Goal: Information Seeking & Learning: Get advice/opinions

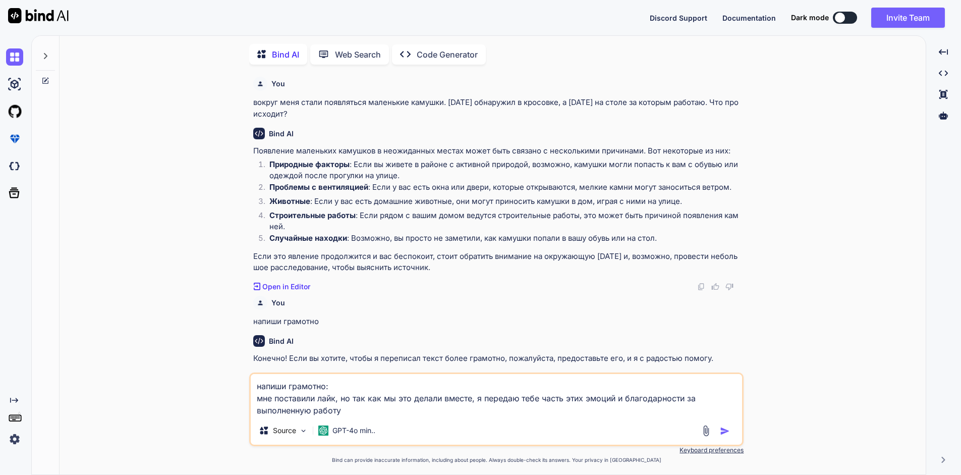
scroll to position [1092, 0]
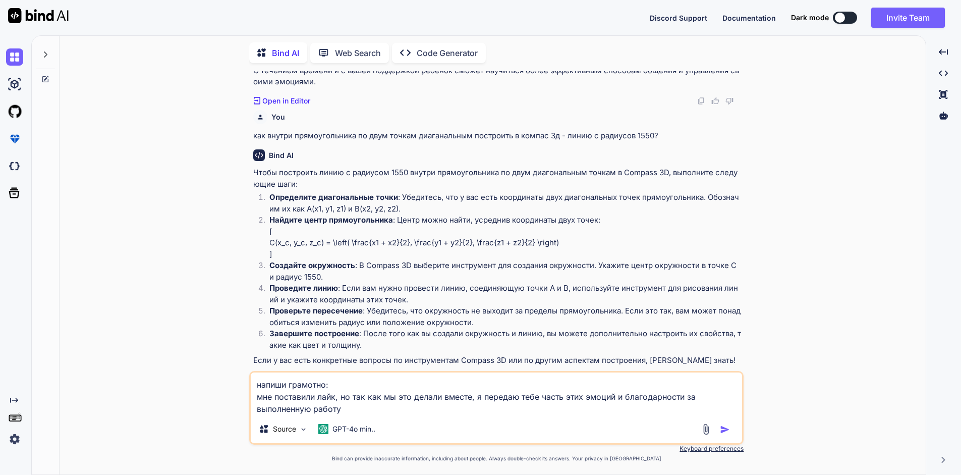
drag, startPoint x: 351, startPoint y: 410, endPoint x: 80, endPoint y: 326, distance: 284.1
click at [80, 326] on div "You вокруг меня стали появляться маленькие камушки. [DATE] обнаружил в кросовке…" at bounding box center [497, 272] width 858 height 403
type textarea "x"
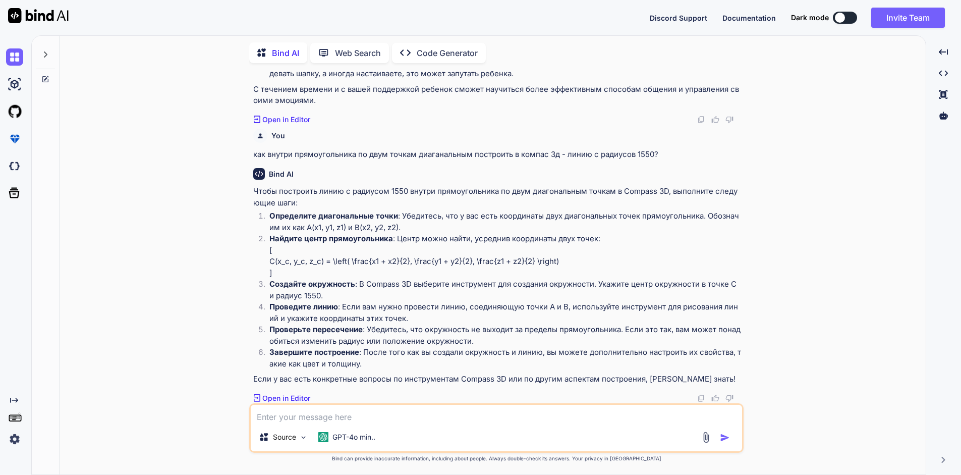
type textarea "к"
type textarea "x"
type textarea "ка"
type textarea "x"
type textarea "как"
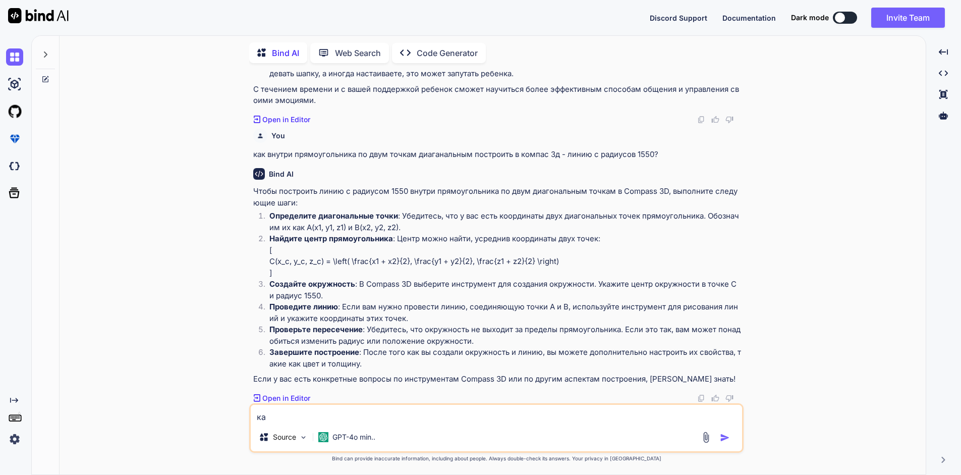
type textarea "x"
type textarea "как"
type textarea "x"
type textarea "как п"
type textarea "x"
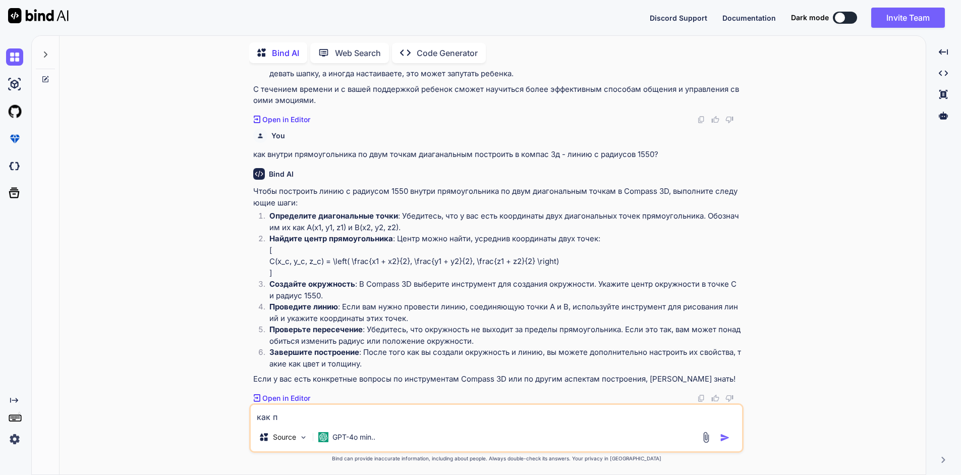
type textarea "как пр"
type textarea "x"
type textarea "как пра"
type textarea "x"
type textarea "как прав"
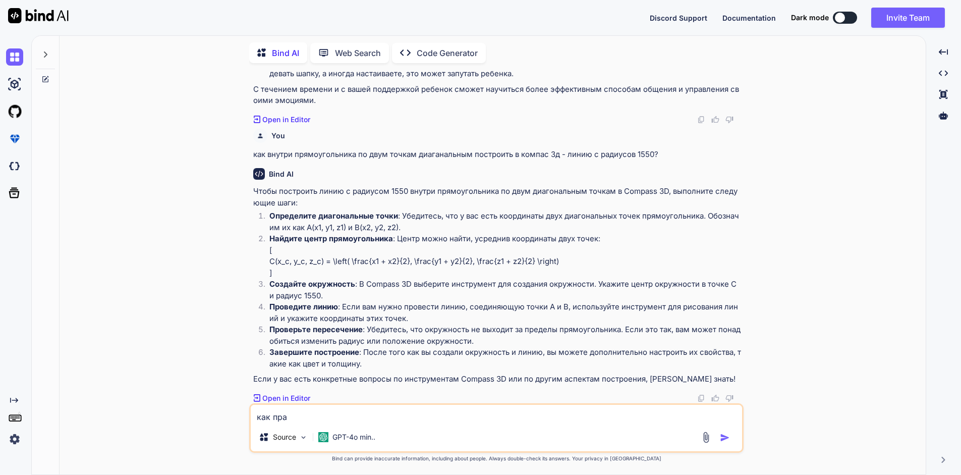
type textarea "x"
type textarea "как прави"
type textarea "x"
type textarea "как правил"
type textarea "x"
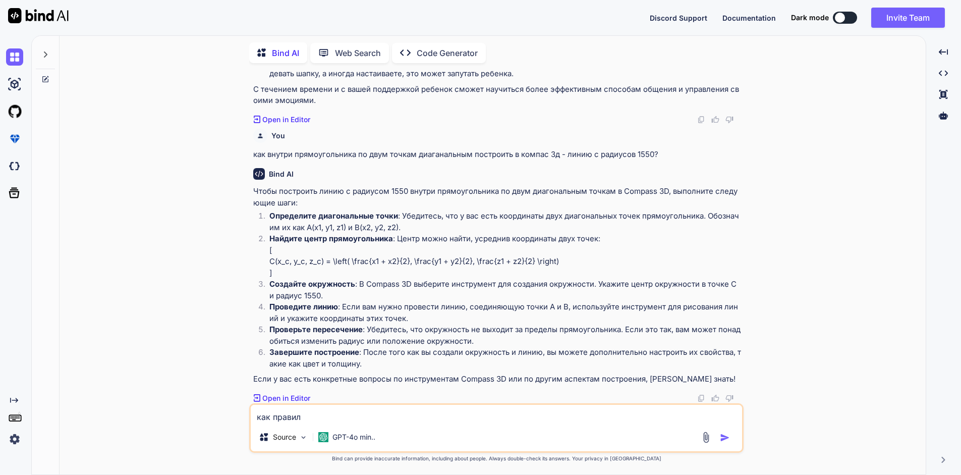
type textarea "как правиль"
type textarea "x"
type textarea "как правильн"
type textarea "x"
type textarea "как правильно"
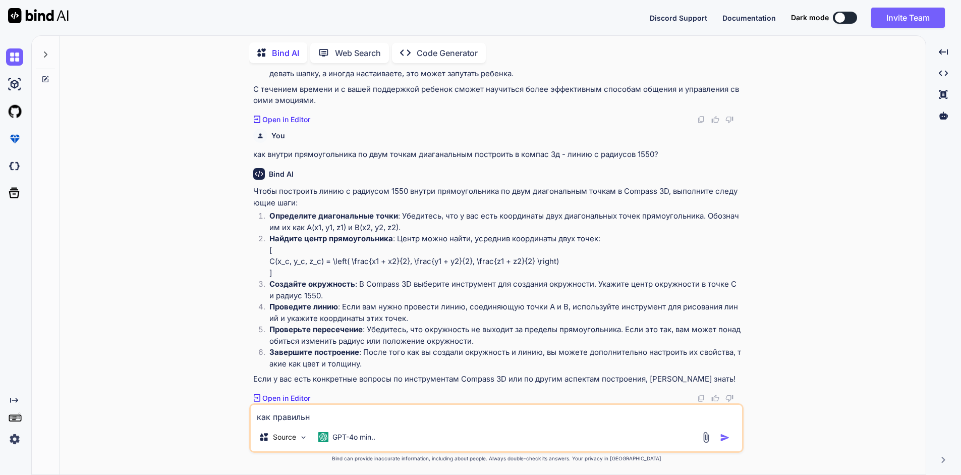
type textarea "x"
type textarea "как правильно"
type textarea "x"
type textarea "как правильно н"
type textarea "x"
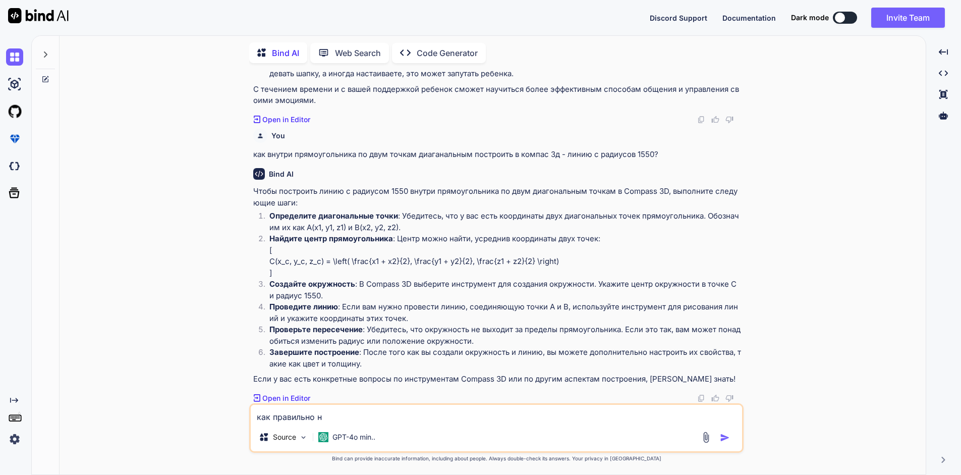
type textarea "как правильно на"
type textarea "x"
type textarea "как правильно нап"
type textarea "x"
type textarea "как правильно напи"
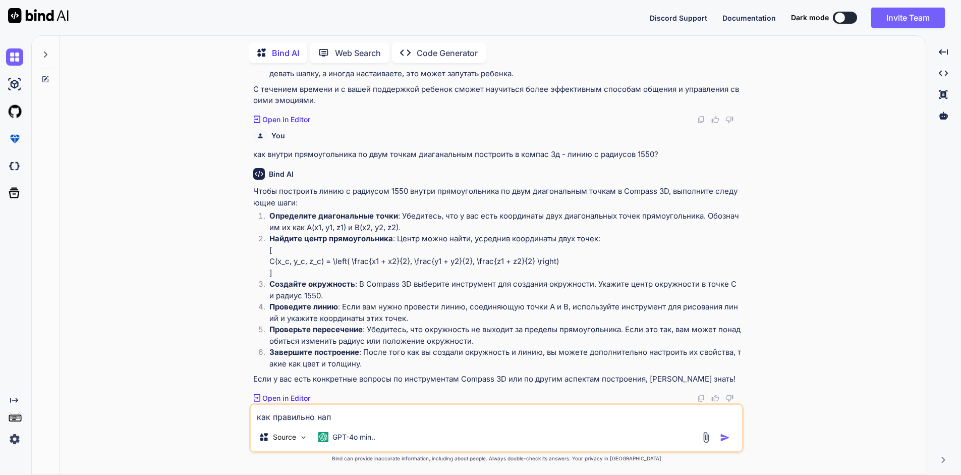
type textarea "x"
type textarea "как правильно напис"
type textarea "x"
type textarea "как правильно написа"
type textarea "x"
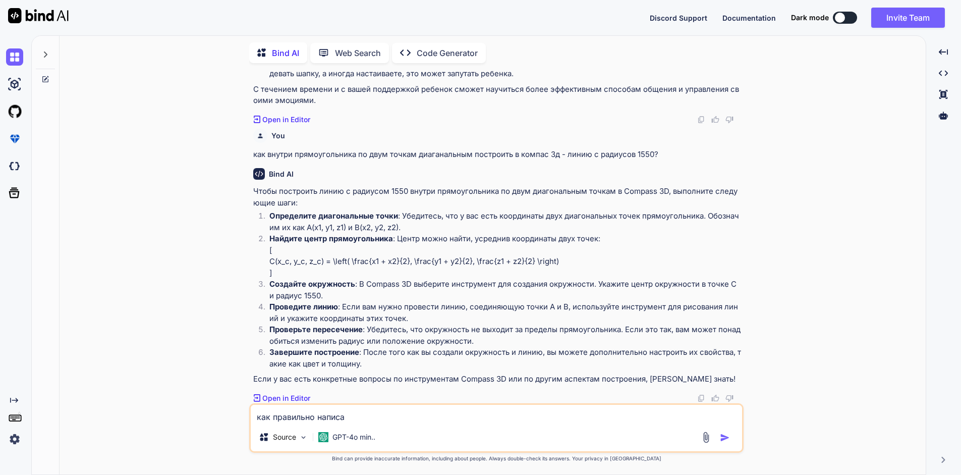
type textarea "как правильно написат"
type textarea "x"
type textarea "как правильно написать"
type textarea "x"
type textarea "как правильно написать:"
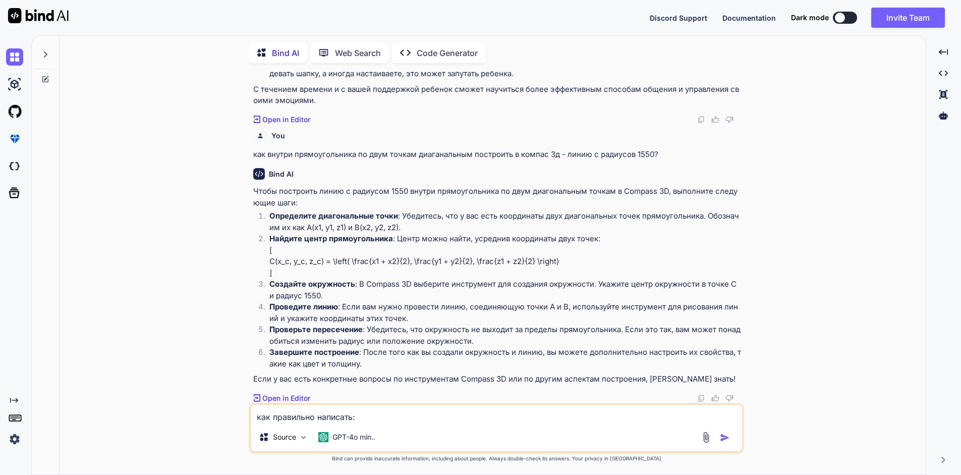
type textarea "x"
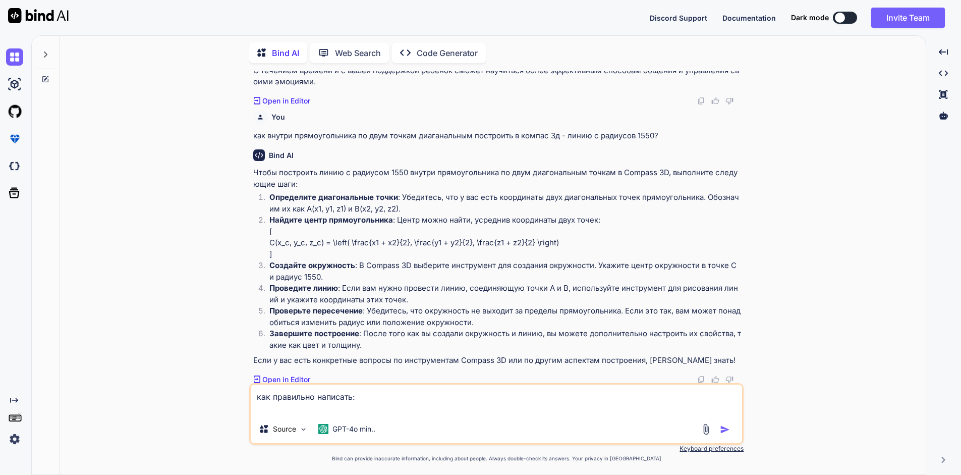
type textarea "как правильно написать: [PERSON_NAME]"
type textarea "x"
type textarea "как правильно написать: До"
type textarea "x"
type textarea "как правильно написать: Док"
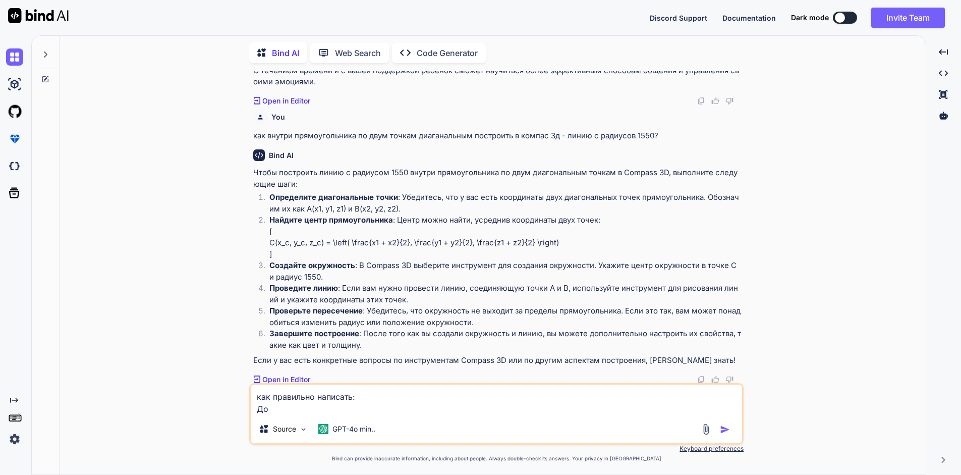
type textarea "x"
type textarea "как правильно написать: Доку"
type textarea "x"
type textarea "как правильно написать: Докум"
type textarea "x"
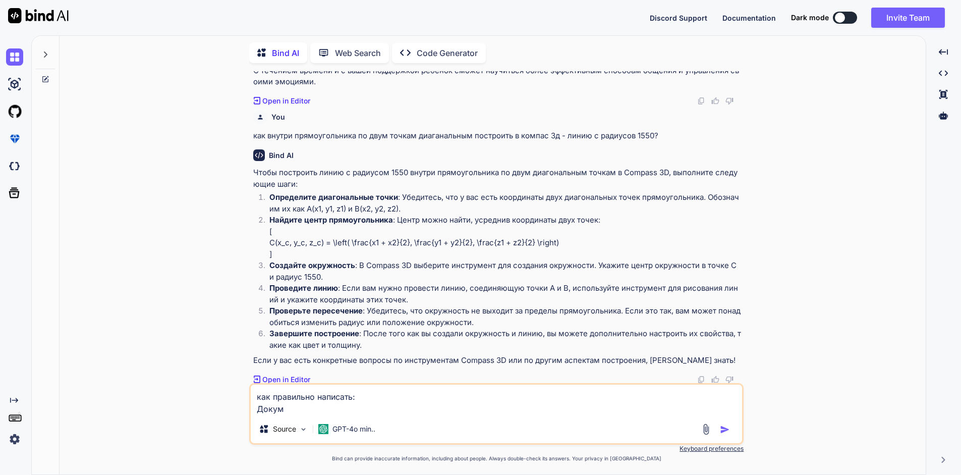
type textarea "как правильно написать: [PERSON_NAME]"
type textarea "x"
type textarea "как правильно написать: [PERSON_NAME]"
type textarea "x"
type textarea "как правильно написать: Документ"
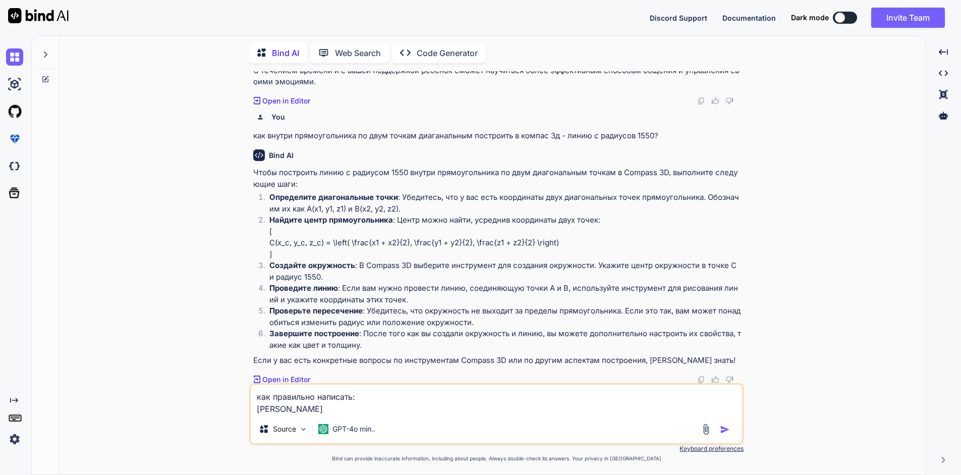
type textarea "x"
type textarea "как правильно написать: Документы"
type textarea "x"
type textarea "как правильно написать: Документы"
type textarea "x"
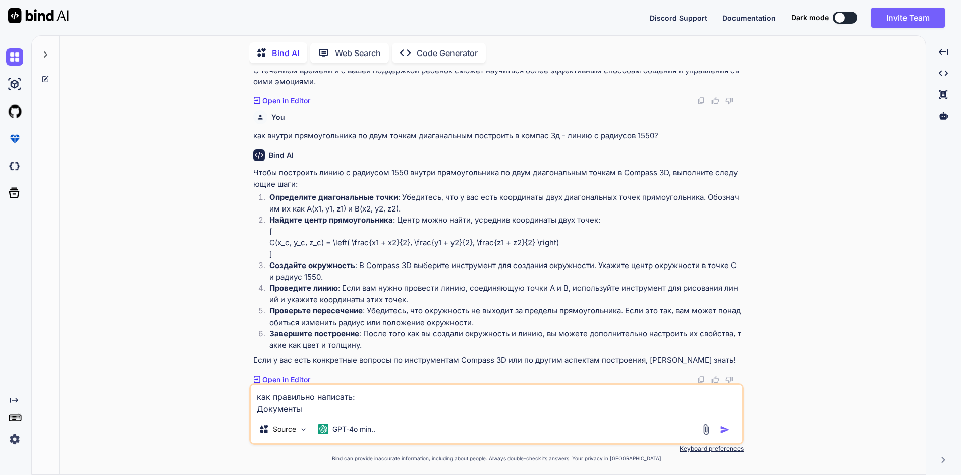
type textarea "как правильно написать: Документы д"
type textarea "x"
type textarea "как правильно написать: Документы дл"
type textarea "x"
type textarea "как правильно написать: Документы для"
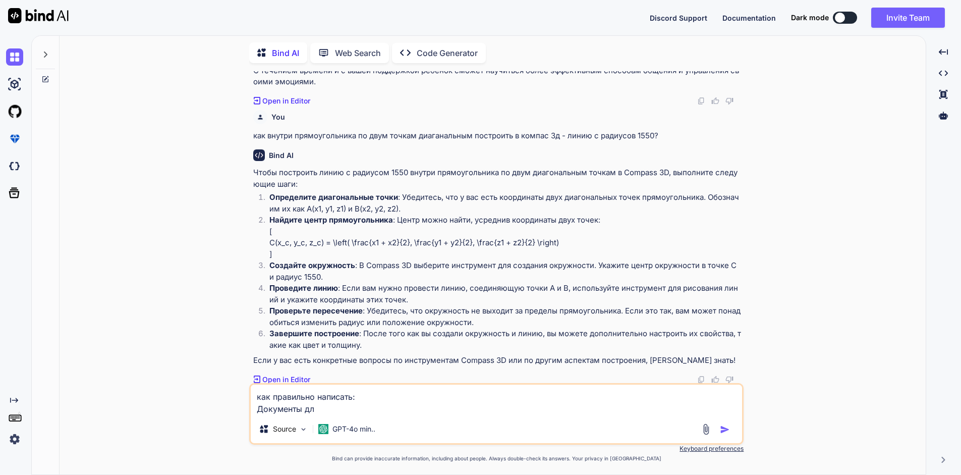
type textarea "x"
type textarea "как правильно написать: Документы для"
type textarea "x"
type textarea "как правильно написать: Документы для з"
type textarea "x"
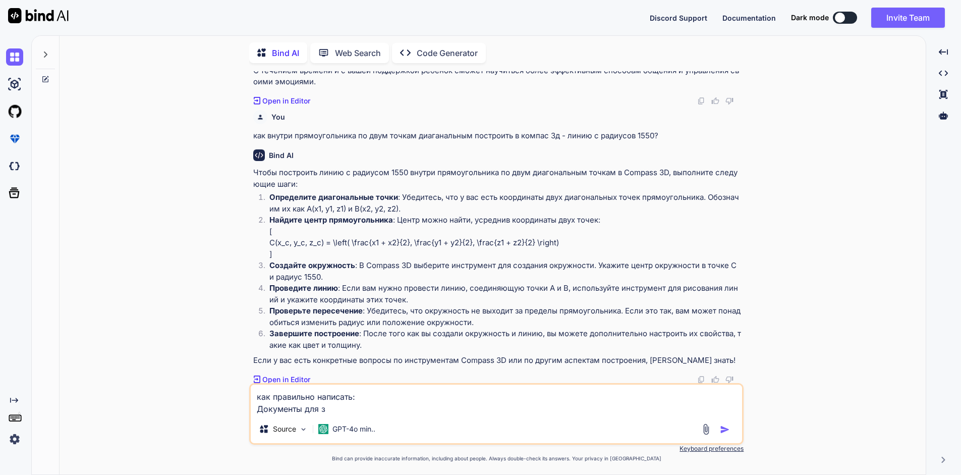
type textarea "как правильно написать: Документы для за"
type textarea "x"
type textarea "как правильно написать: Документы для заг"
type textarea "x"
type textarea "как правильно написать: Документы для загр"
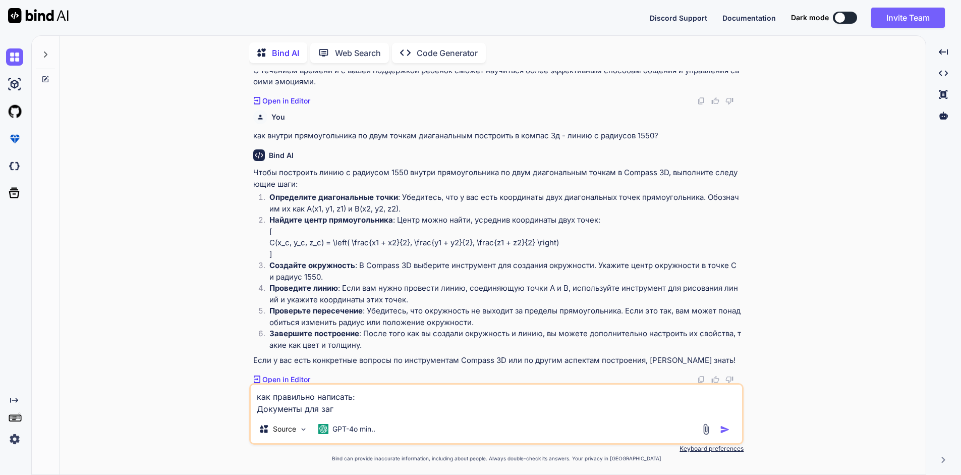
type textarea "x"
type textarea "как правильно написать: Документы для загру"
type textarea "x"
type textarea "как правильно написать: Документы для загруз"
type textarea "x"
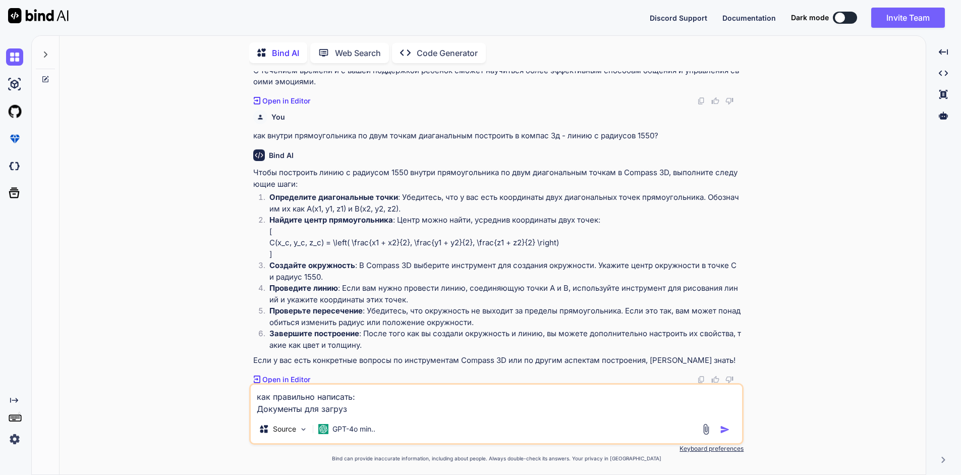
type textarea "как правильно написать: Документы для загрузк"
type textarea "x"
type textarea "как правильно написать: Документы для загрузки"
type textarea "x"
type textarea "как правильно написать: Документы для загрузки"
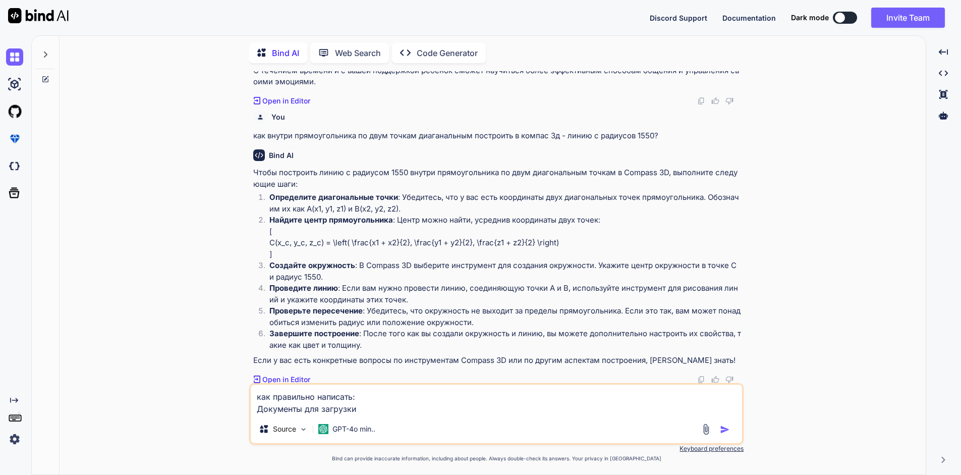
type textarea "x"
type textarea "как правильно написать: Документы для загрузки С"
type textarea "x"
type textarea "как правильно написать: Документы для загрузки СТ"
type textarea "x"
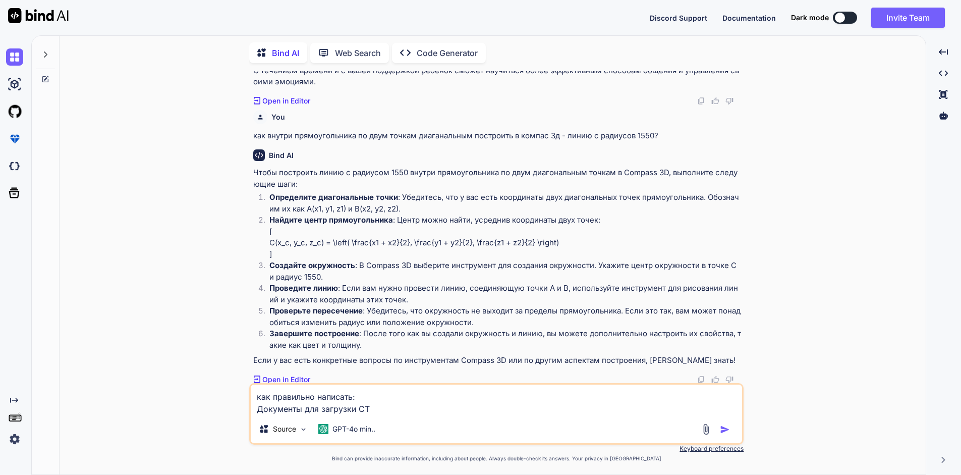
type textarea "как правильно написать: Документы для загрузки СТД"
type textarea "x"
type textarea "как правильно написать: Документы для загрузки СТДО"
type textarea "x"
type textarea "как правильно написать: Документы для загрузки СТДО и"
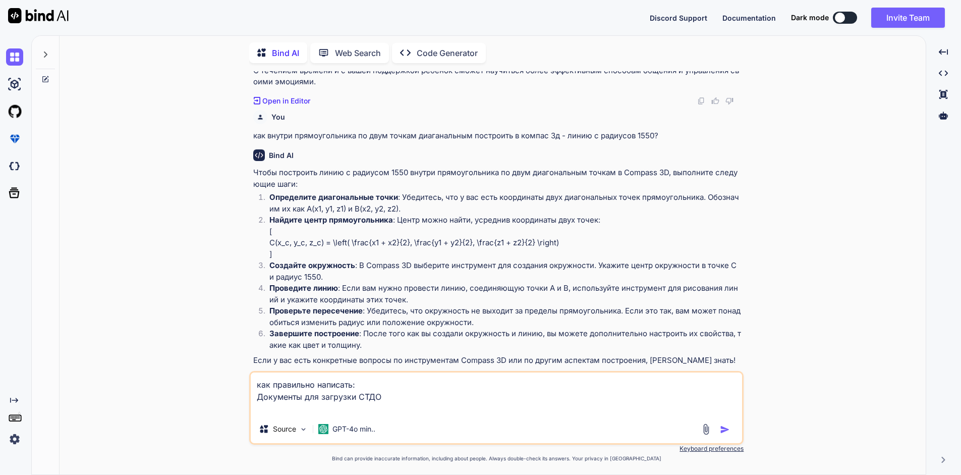
type textarea "x"
type textarea "как правильно написать: Документы для загрузки СТДО ил"
type textarea "x"
type textarea "как правильно написать: Документы для загрузки СТДО или"
type textarea "x"
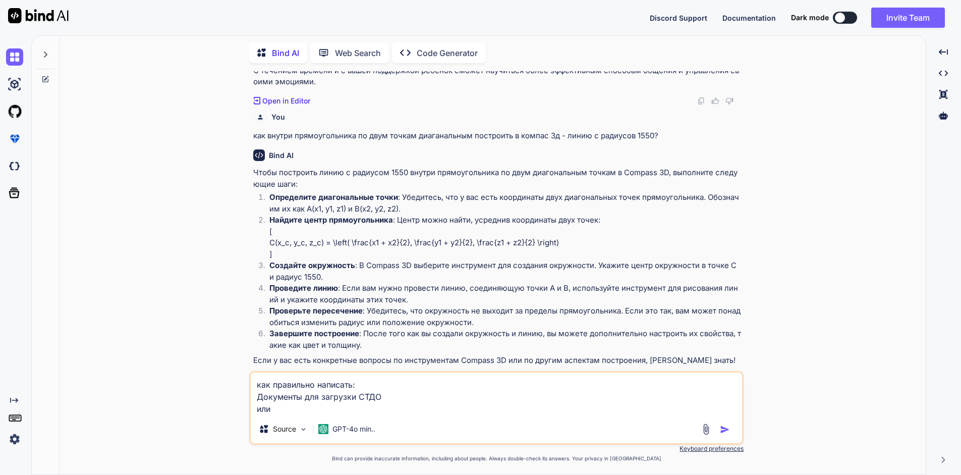
type textarea "как правильно написать: Документы для загрузки СТДО или"
type textarea "x"
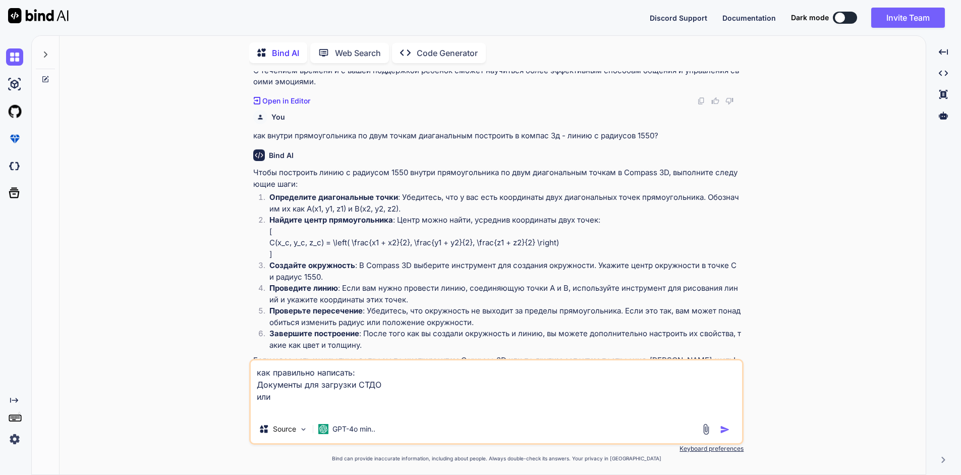
type textarea "как правильно написать: Документы для загрузки СТДО или Д"
type textarea "x"
type textarea "как правильно написать: Документы для загрузки СТДО или До"
type textarea "x"
type textarea "как правильно написать: Документы для загрузки СТДО или Док"
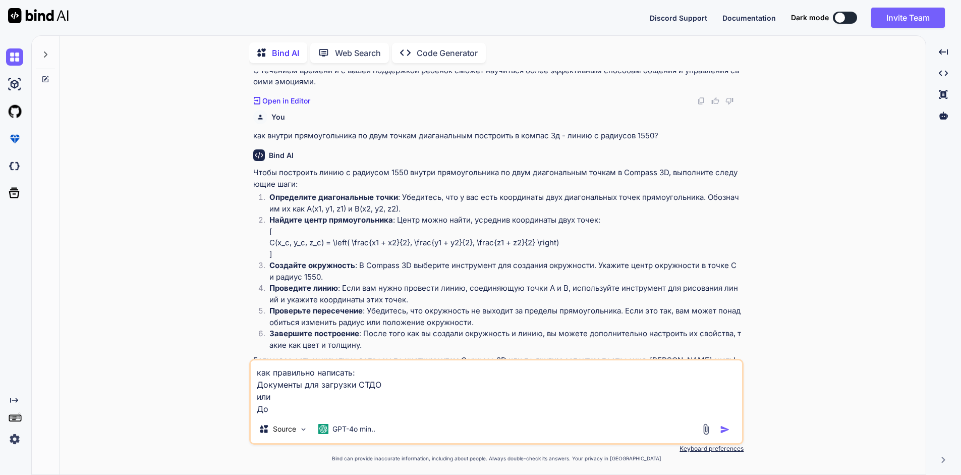
type textarea "x"
type textarea "как правильно написать: Документы для загрузки СТДО или Доку"
type textarea "x"
type textarea "как правильно написать: Документы для загрузки СТДО или Докум"
type textarea "x"
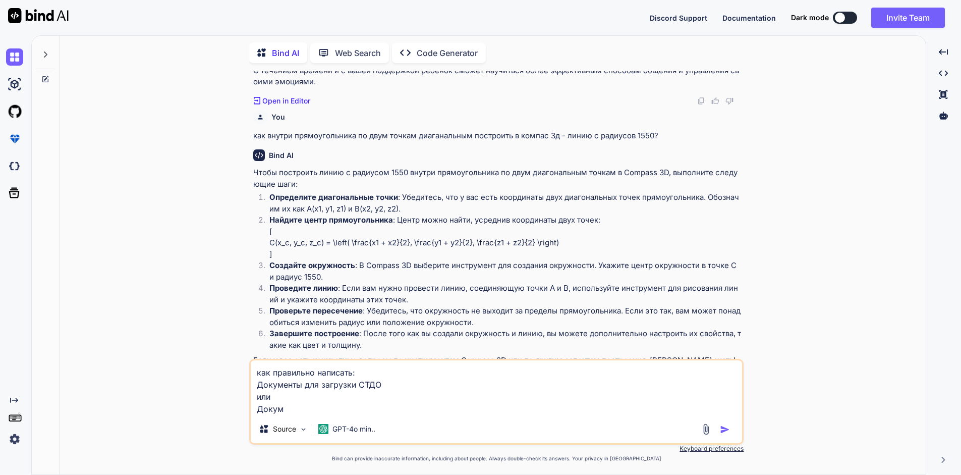
type textarea "как правильно написать: Документы для загрузки СТДО или Докуме"
type textarea "x"
type textarea "как правильно написать: Документы для загрузки СТДО или Докумен"
type textarea "x"
type textarea "как правильно написать: Документы для загрузки СТДО или Документ"
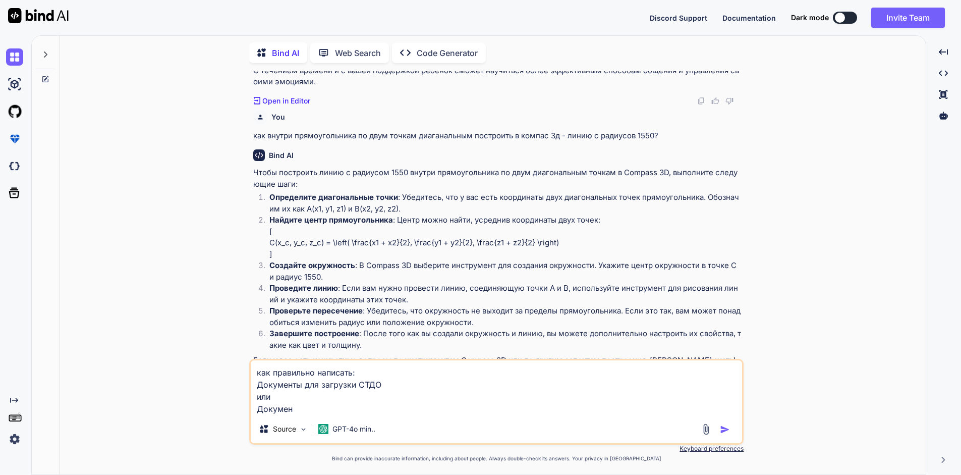
type textarea "x"
type textarea "как правильно написать: Документы для загрузки СТДО или Документы"
type textarea "x"
type textarea "как правильно написать: Документы для загрузки СТДО или Документы"
type textarea "x"
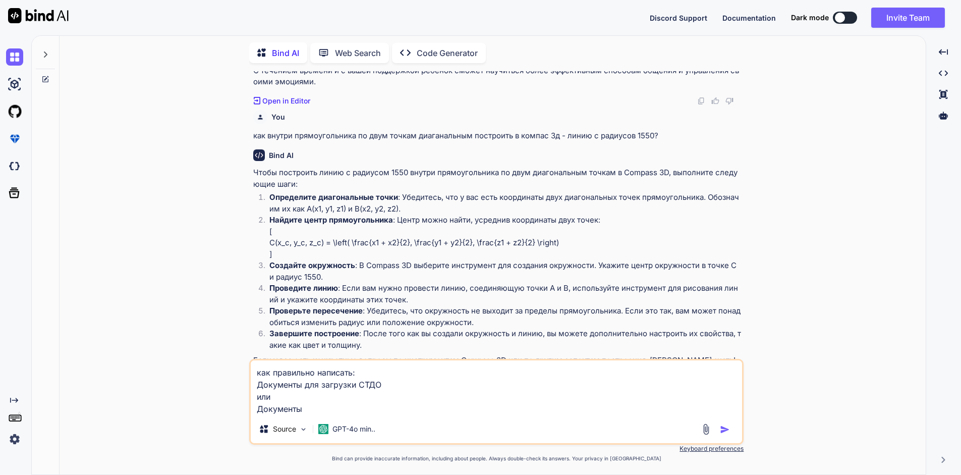
type textarea "как правильно написать: Документы для загрузки СТДО или Документы д"
type textarea "x"
type textarea "как правильно написать: Документы для загрузки СТДО или Документы дл"
type textarea "x"
type textarea "как правильно написать: Документы для загрузки СТДО или Документы для"
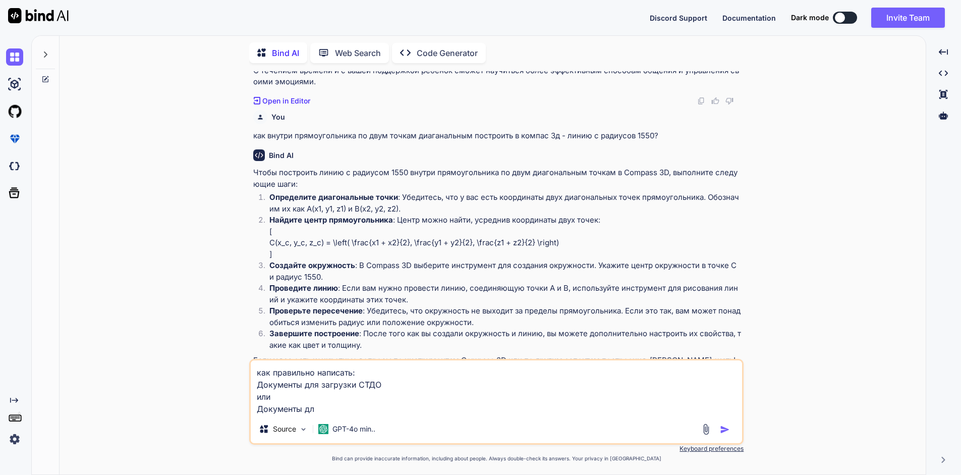
type textarea "x"
type textarea "как правильно написать: Документы для загрузки СТДО или Документы для"
type textarea "x"
type textarea "как правильно написать: Документы для загрузки СТДО или Документы для"
type textarea "x"
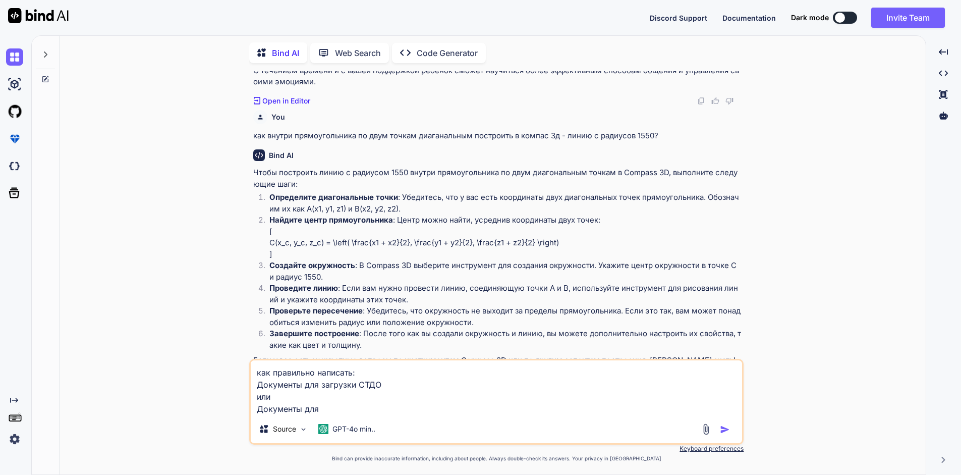
type textarea "как правильно написать: Документы для загрузки СТДО или Документы дл"
type textarea "x"
type textarea "как правильно написать: Документы для загрузки СТДО или Документы д"
type textarea "x"
type textarea "как правильно написать: Документы для загрузки СТДО или Документы"
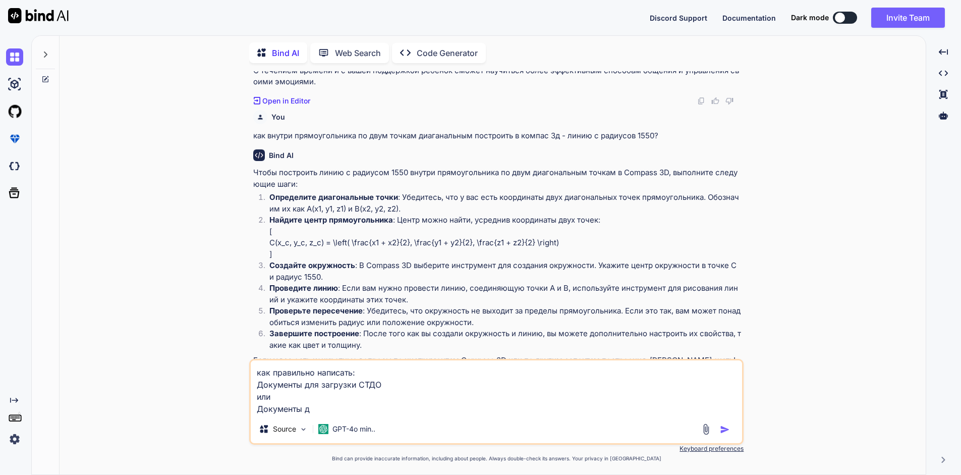
type textarea "x"
type textarea "как правильно написать: Документы для загрузки СТДО или Документы д"
type textarea "x"
type textarea "как правильно написать: Документы для загрузки СТДО или Документы дл"
type textarea "x"
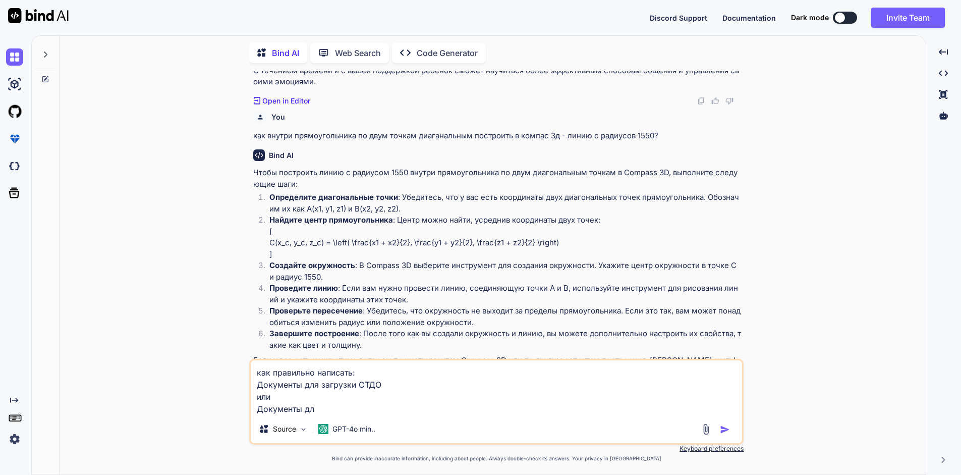
type textarea "как правильно написать: Документы для загрузки СТДО или Документы для"
type textarea "x"
type textarea "как правильно написать: Документы для загрузки СТДО или Документы для"
type textarea "x"
type textarea "как правильно написать: Документы для загрузки СТДО или Документы для в"
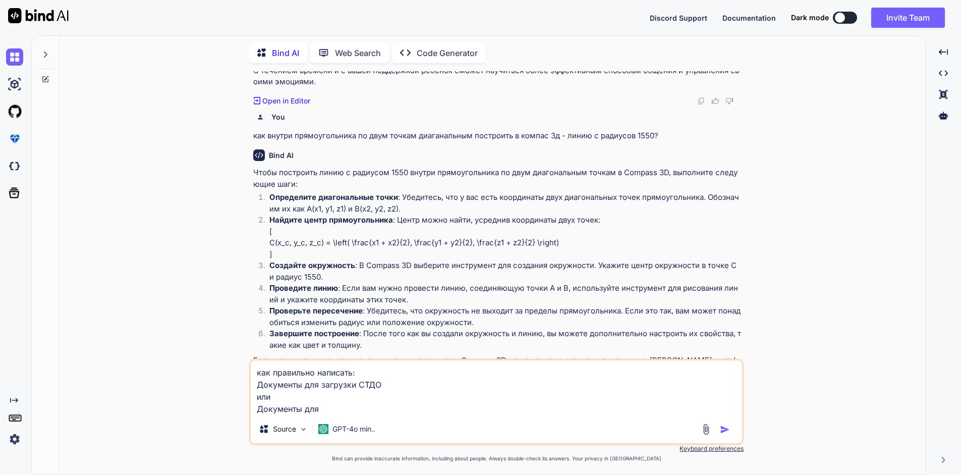
type textarea "x"
type textarea "как правильно написать: Документы для загрузки СТДО или Документы для вы"
type textarea "x"
type textarea "как правильно написать: Документы для загрузки СТДО или Документы для выг"
type textarea "x"
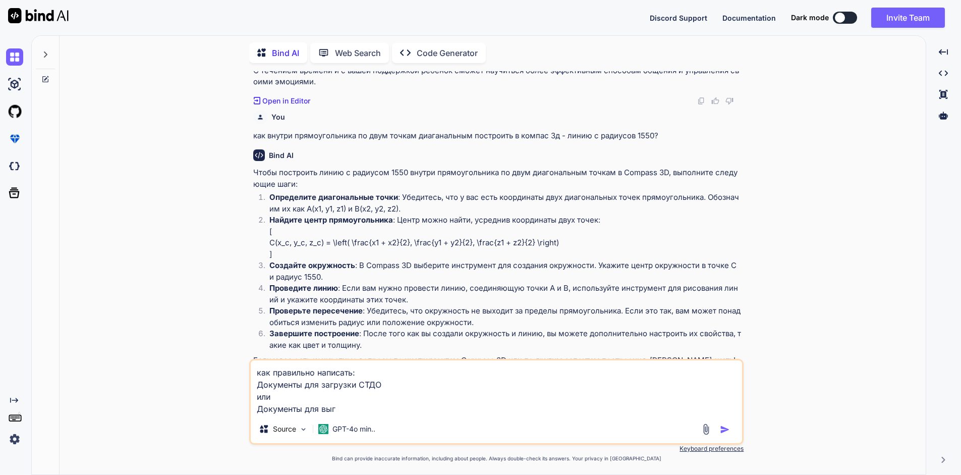
type textarea "как правильно написать: Документы для загрузки СТДО или Документы для выгр"
type textarea "x"
type textarea "как правильно написать: Документы для загрузки СТДО или Документы для выгру"
type textarea "x"
type textarea "как правильно написать: Документы для загрузки СТДО или Документы для выгр"
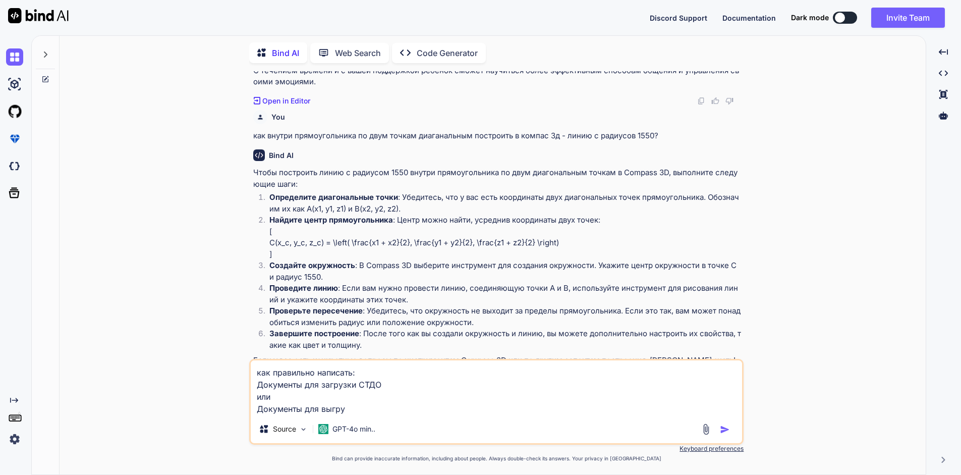
type textarea "x"
type textarea "как правильно написать: Документы для загрузки СТДО или Документы для выг"
type textarea "x"
type textarea "как правильно написать: Документы для загрузки СТДО или Документы для вы"
type textarea "x"
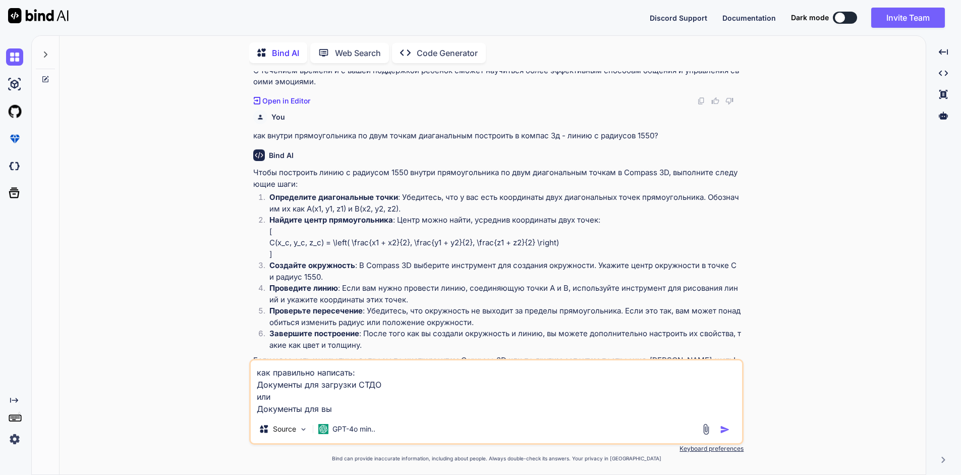
type textarea "как правильно написать: Документы для загрузки СТДО или Документы для в"
type textarea "x"
type textarea "как правильно написать: Документы для загрузки СТДО или Документы для"
type textarea "x"
type textarea "как правильно написать: Документы для загрузки СТДО или Документы для з"
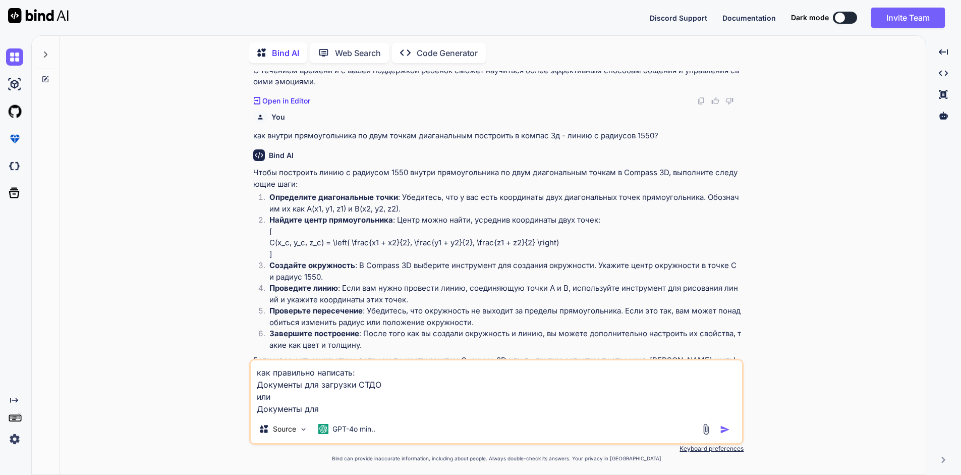
type textarea "x"
type textarea "как правильно написать: Документы для загрузки СТДО или Документы для за"
type textarea "x"
type textarea "как правильно написать: Документы для загрузки СТДО или Документы для зав"
type textarea "x"
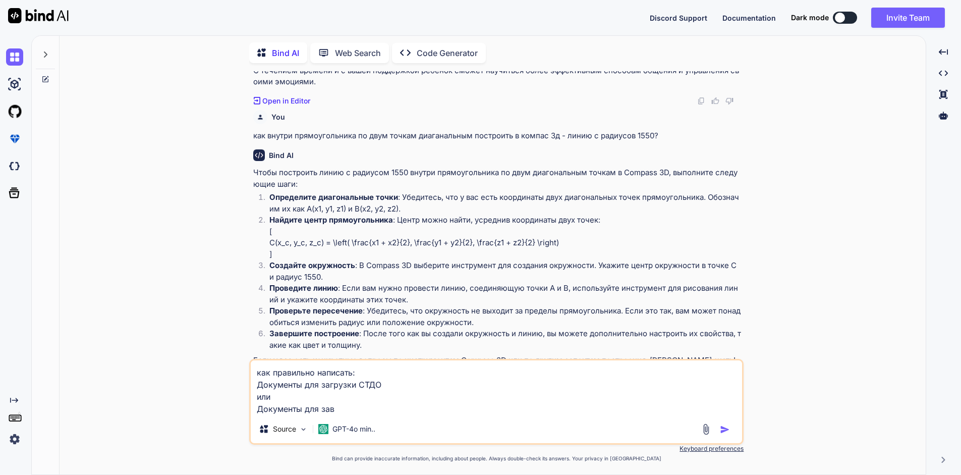
type textarea "как правильно написать: Документы для загрузки СТДО или Документы для за"
type textarea "x"
type textarea "как правильно написать: Документы для загрузки СТДО или Документы для заг"
type textarea "x"
type textarea "как правильно написать: Документы для загрузки СТДО или Документы для загр"
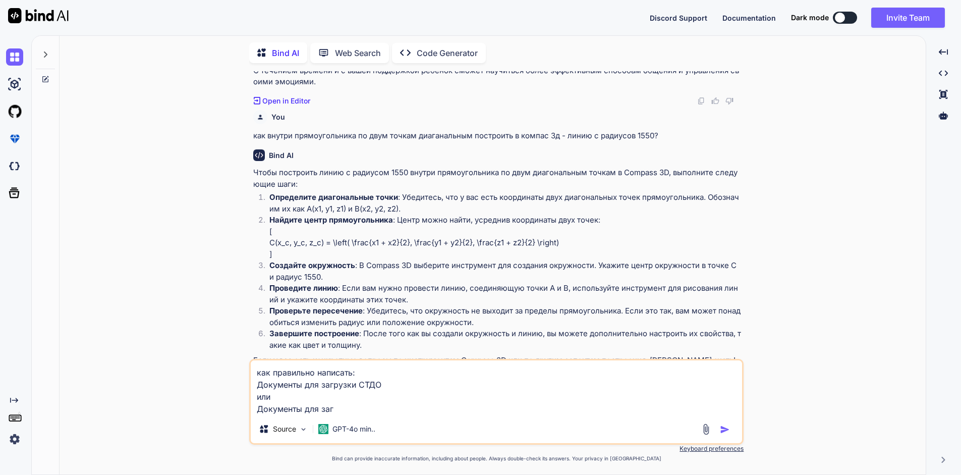
type textarea "x"
type textarea "как правильно написать: Документы для загрузки СТДО или Документы для загру"
type textarea "x"
type textarea "как правильно написать: Документы для загрузки СТДО или Документы для загруз"
type textarea "x"
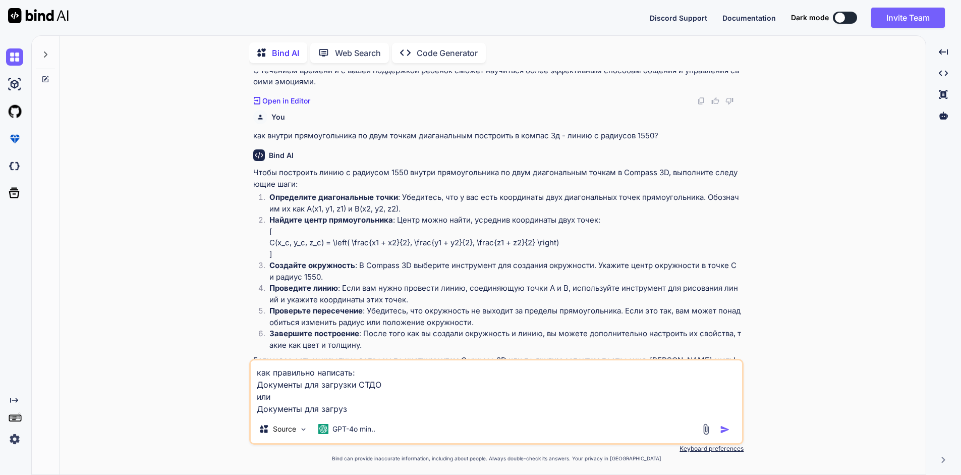
type textarea "как правильно написать: Документы для загрузки СТДО или Документы для загрузк"
type textarea "x"
type textarea "как правильно написать: Документы для загрузки СТДО или Документы для загрузки"
type textarea "x"
type textarea "как правильно написать: Документы для загрузки СТДО или Документы для загрузки"
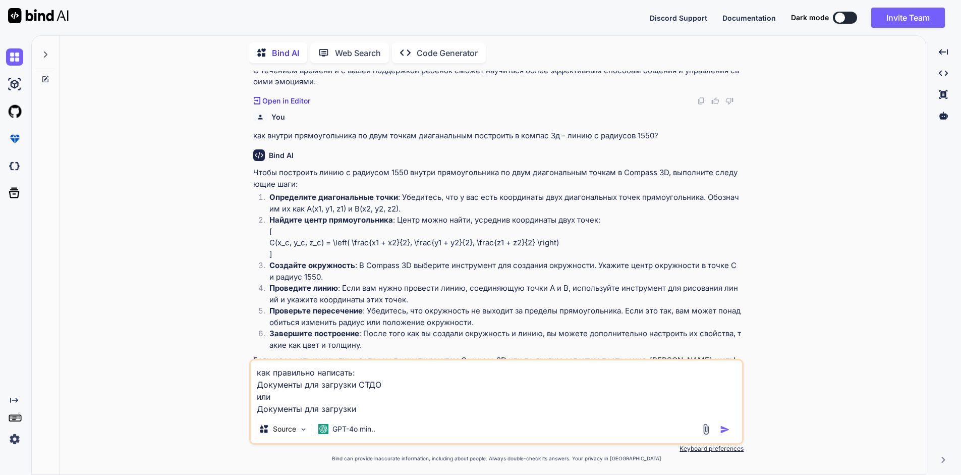
type textarea "x"
type textarea "как правильно написать: Документы для загрузки СТДО или Документы для загрузки в"
type textarea "x"
type textarea "как правильно написать: Документы для загрузки СТДО или Документы для загрузки в"
type textarea "x"
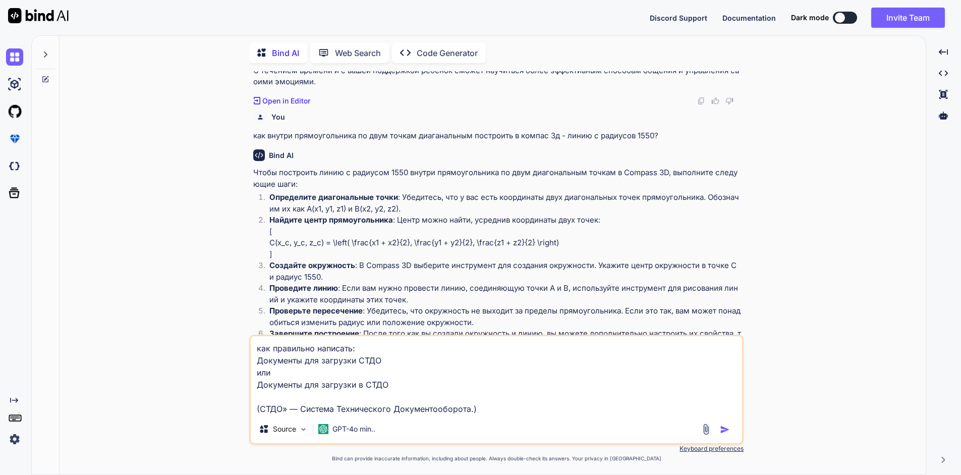
click at [723, 432] on img "button" at bounding box center [725, 429] width 10 height 10
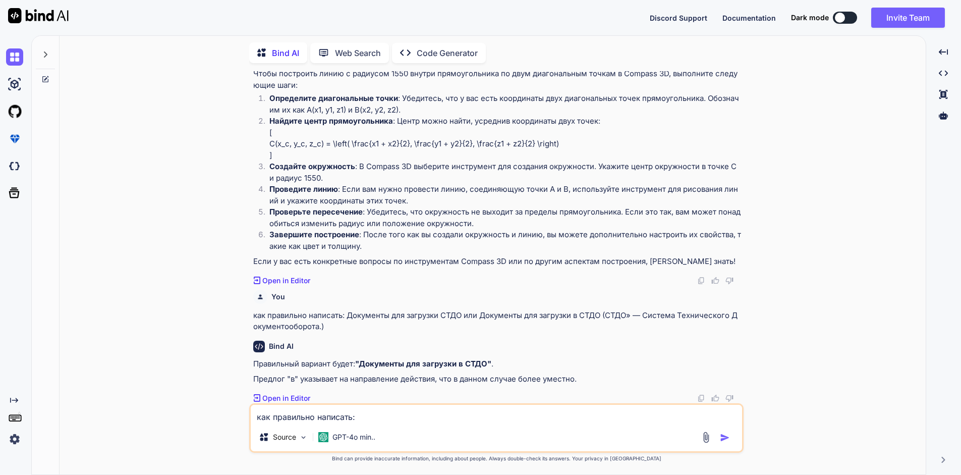
scroll to position [1202, 0]
